Goal: Information Seeking & Learning: Learn about a topic

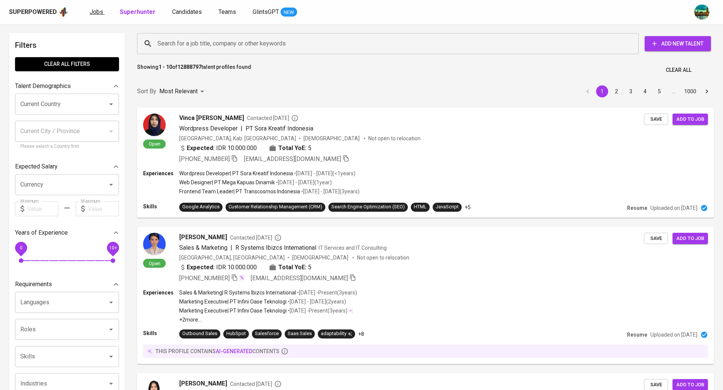
click at [100, 14] on span "Jobs" at bounding box center [97, 11] width 14 height 7
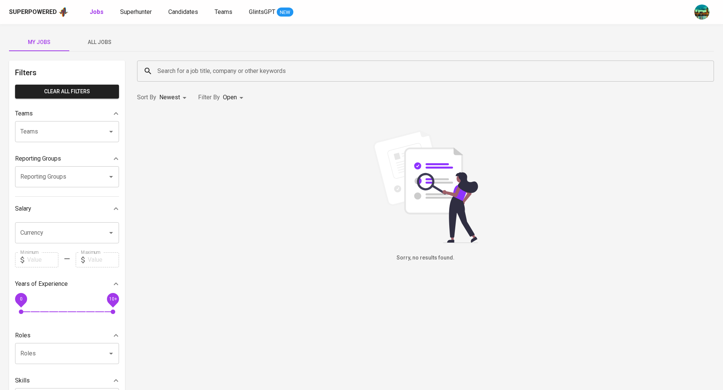
click at [67, 181] on input "Reporting Groups" at bounding box center [56, 177] width 76 height 14
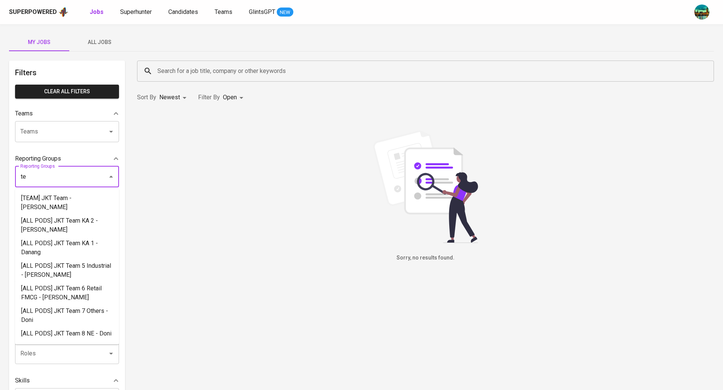
type input "t"
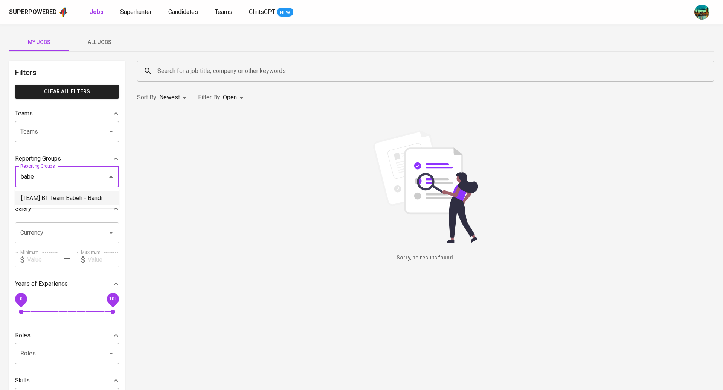
click at [82, 196] on li "[TEAM] BT Team Babeh - Bandi" at bounding box center [67, 199] width 104 height 14
type input "babe"
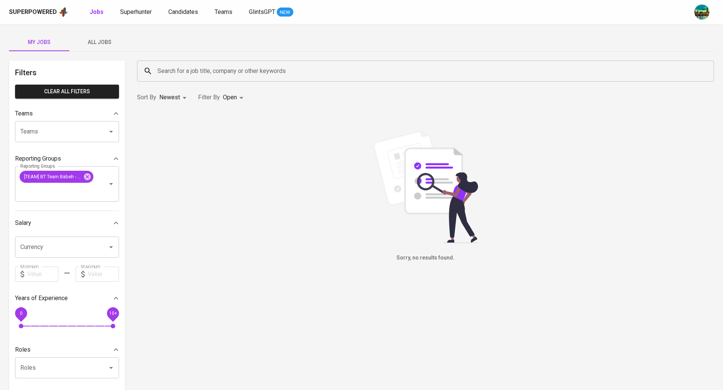
click at [83, 43] on span "All Jobs" at bounding box center [99, 42] width 51 height 9
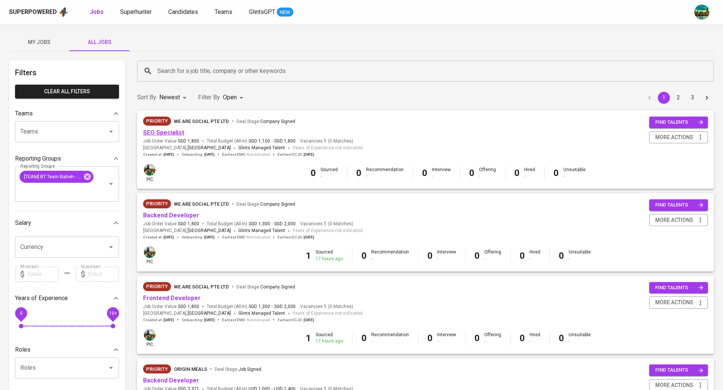
click at [175, 132] on link "SEO Specialist" at bounding box center [163, 132] width 41 height 7
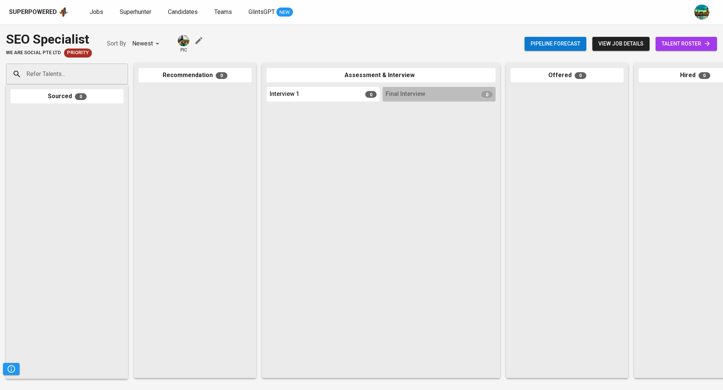
click at [676, 38] on link "talent roster" at bounding box center [685, 44] width 61 height 14
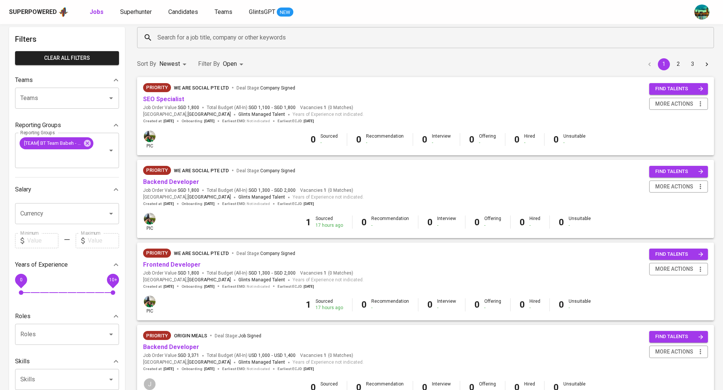
scroll to position [29, 0]
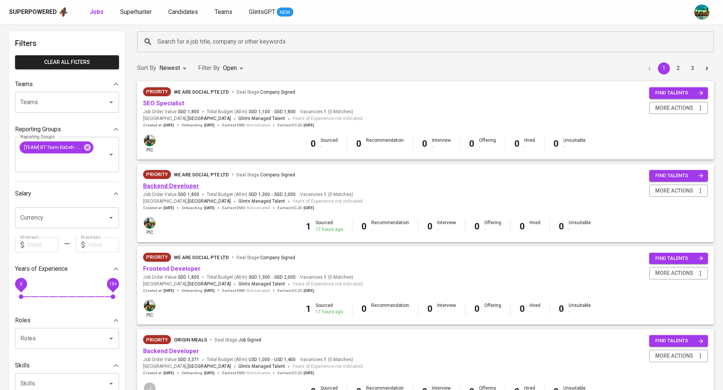
click at [175, 183] on link "Backend Developer" at bounding box center [171, 186] width 56 height 7
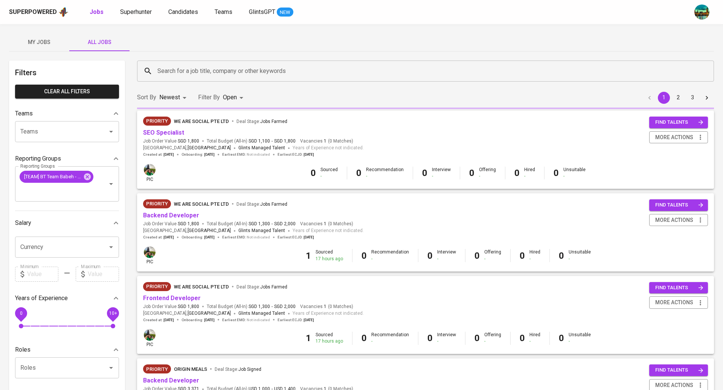
scroll to position [29, 0]
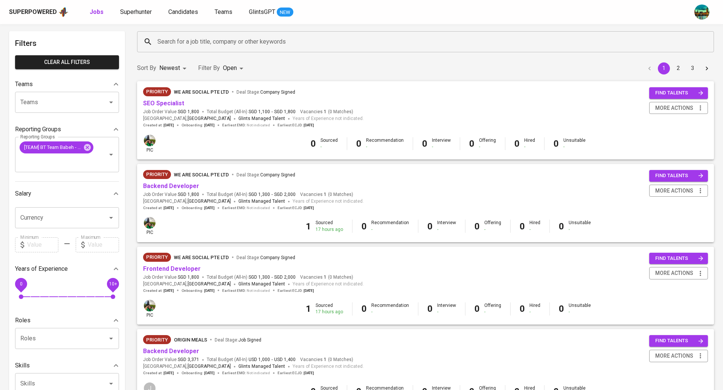
click at [373, 187] on div "Priority We Are Social Pte Ltd Deal Stage : Company Signed Backend Developer Jo…" at bounding box center [425, 190] width 565 height 41
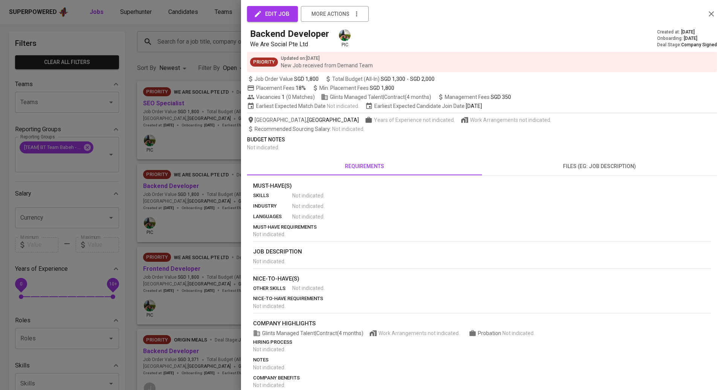
click at [171, 193] on div at bounding box center [361, 195] width 723 height 390
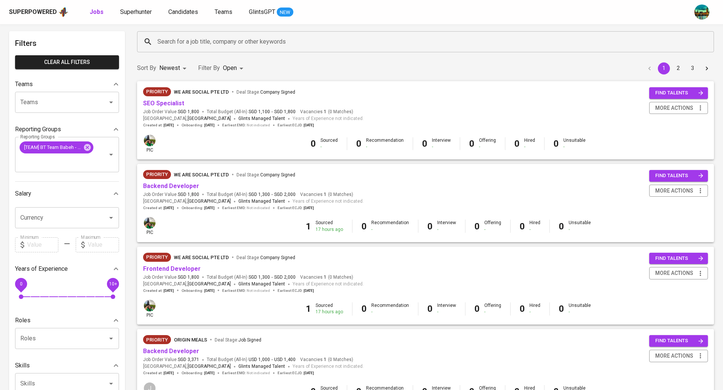
click at [312, 178] on span "Priority We Are Social Pte Ltd Deal Stage : Company Signed" at bounding box center [253, 174] width 221 height 9
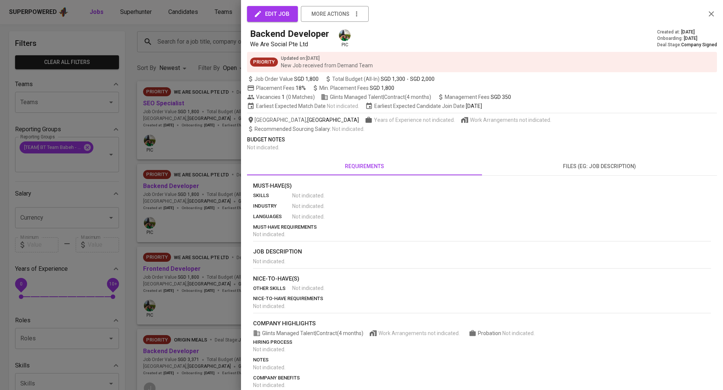
click at [199, 231] on div at bounding box center [361, 195] width 723 height 390
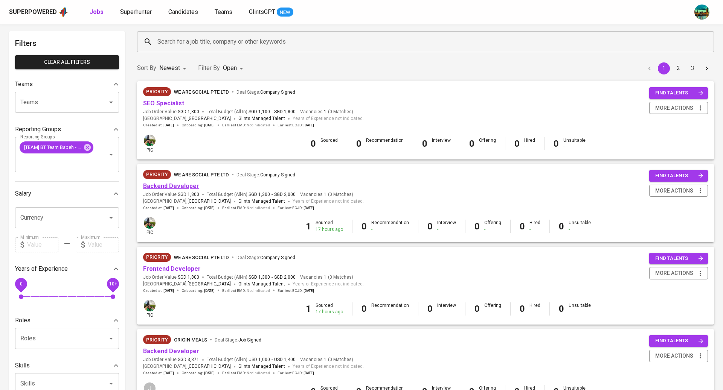
click at [175, 185] on link "Backend Developer" at bounding box center [171, 186] width 56 height 7
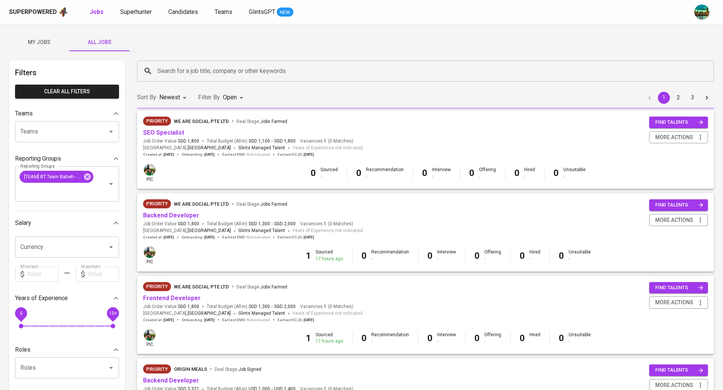
scroll to position [29, 0]
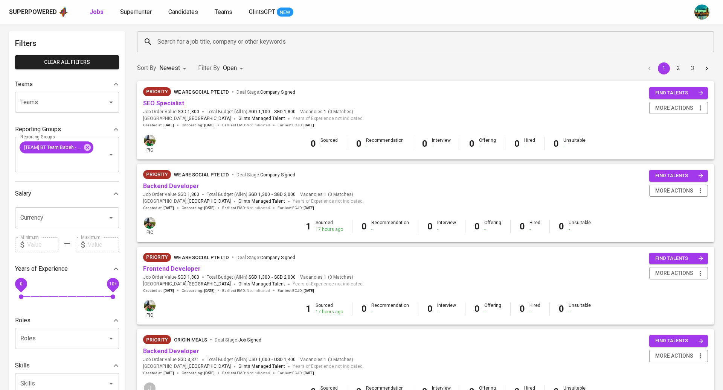
click at [172, 102] on link "SEO Specialist" at bounding box center [163, 103] width 41 height 7
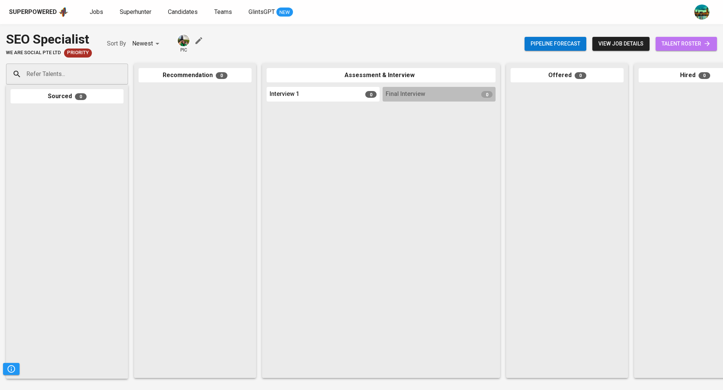
click at [674, 46] on span "talent roster" at bounding box center [685, 43] width 49 height 9
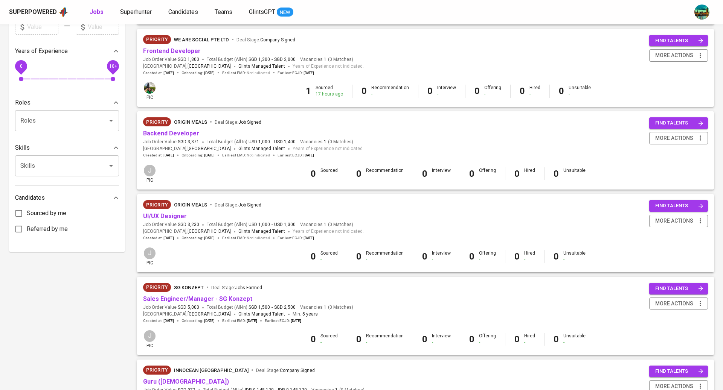
scroll to position [238, 0]
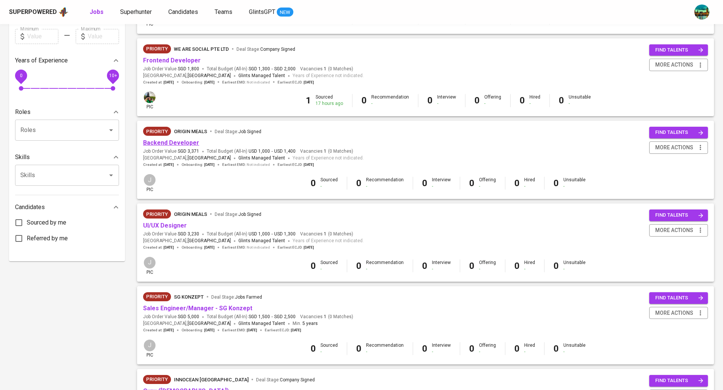
click at [177, 145] on link "Backend Developer" at bounding box center [171, 142] width 56 height 7
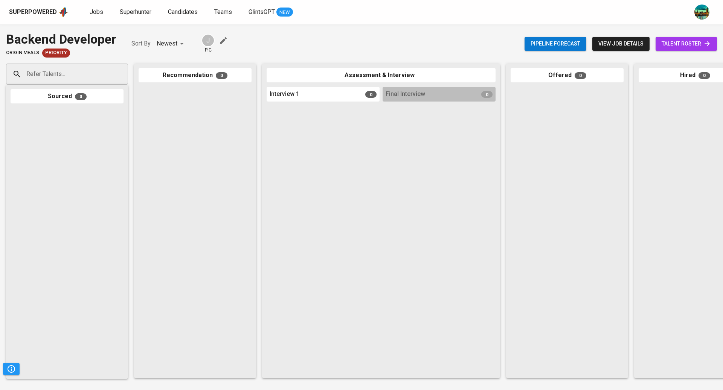
click at [677, 42] on span "talent roster" at bounding box center [685, 43] width 49 height 9
